Goal: Information Seeking & Learning: Learn about a topic

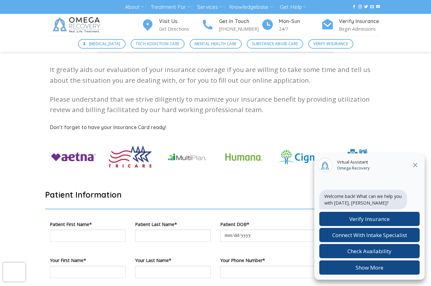
scroll to position [158, 0]
click at [374, 269] on button "Show More" at bounding box center [369, 267] width 100 height 14
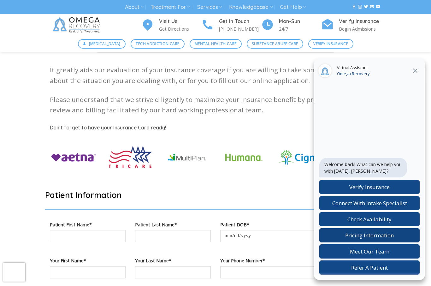
click at [393, 235] on label "Pricing Information" at bounding box center [369, 235] width 100 height 14
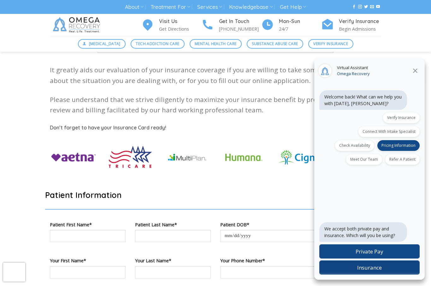
click at [388, 269] on label "Insurance" at bounding box center [369, 267] width 100 height 14
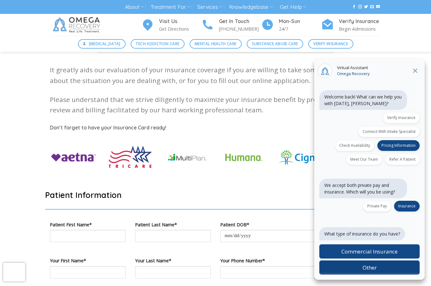
click at [396, 267] on label "Other" at bounding box center [369, 267] width 100 height 14
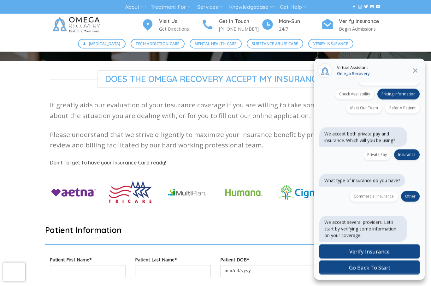
scroll to position [123, 0]
click at [385, 255] on span "Verify Insurance" at bounding box center [369, 250] width 40 height 7
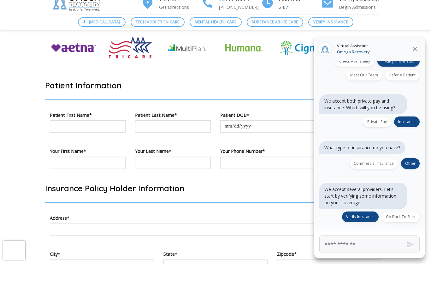
scroll to position [84, 0]
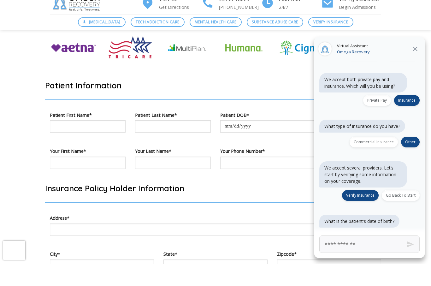
click at [415, 71] on icon at bounding box center [415, 71] width 8 height 8
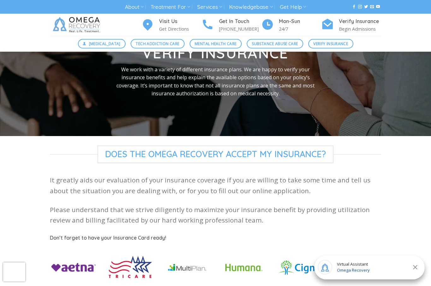
scroll to position [0, 0]
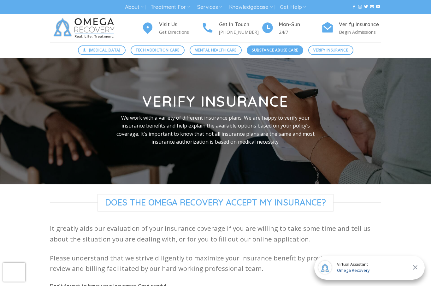
click at [292, 49] on span "Substance Abuse Care" at bounding box center [275, 50] width 46 height 6
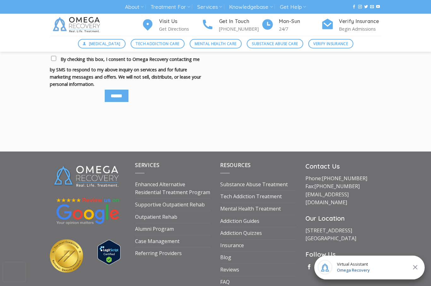
scroll to position [826, 0]
click at [172, 178] on link "Enhanced Alternative Residential Treatment Program" at bounding box center [173, 188] width 76 height 20
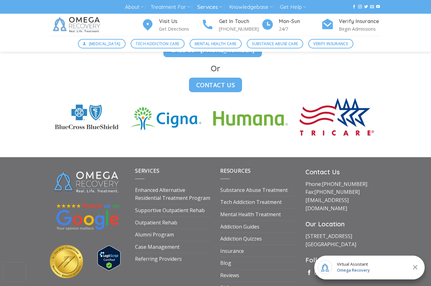
scroll to position [1758, 0]
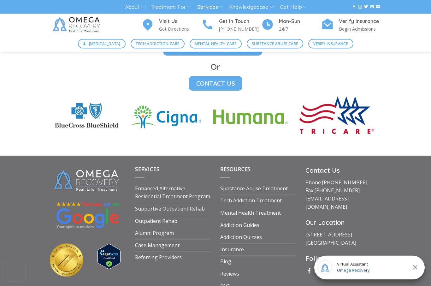
click at [174, 240] on link "Case Management" at bounding box center [157, 246] width 44 height 12
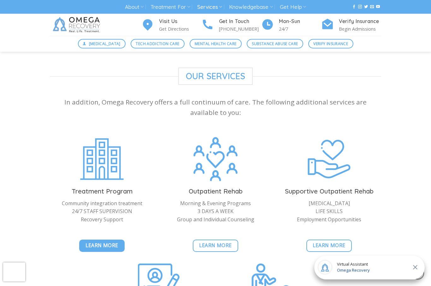
scroll to position [658, 0]
click at [96, 241] on span "Learn More" at bounding box center [101, 245] width 33 height 8
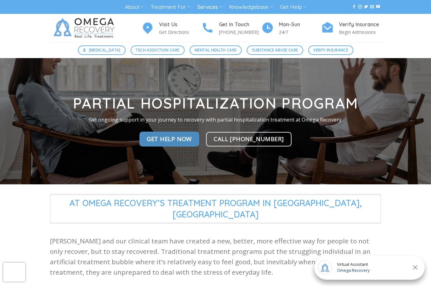
click at [185, 139] on span "Get Help Now" at bounding box center [169, 138] width 45 height 9
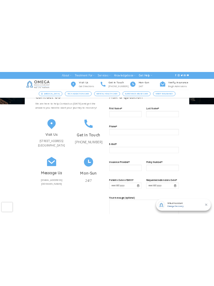
scroll to position [371, 0]
